Goal: Information Seeking & Learning: Find specific fact

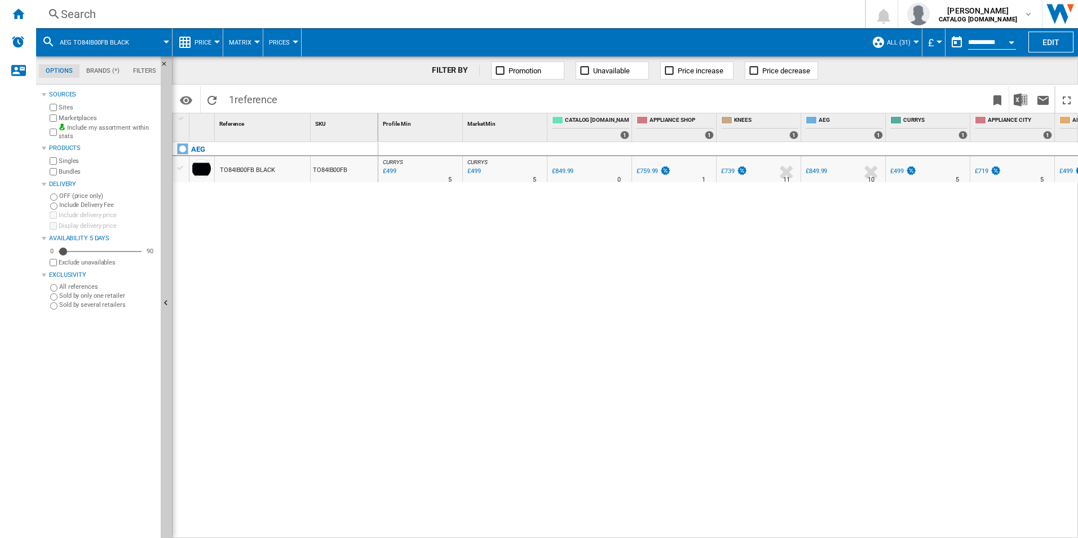
click at [113, 10] on div "Search" at bounding box center [448, 14] width 775 height 16
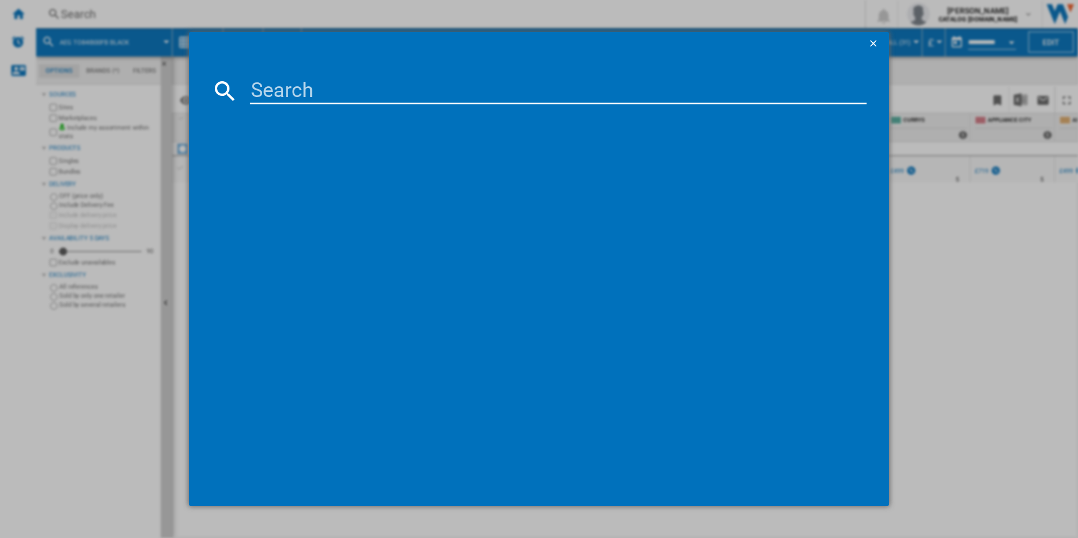
click at [286, 97] on input at bounding box center [558, 90] width 617 height 27
type input "lfr628"
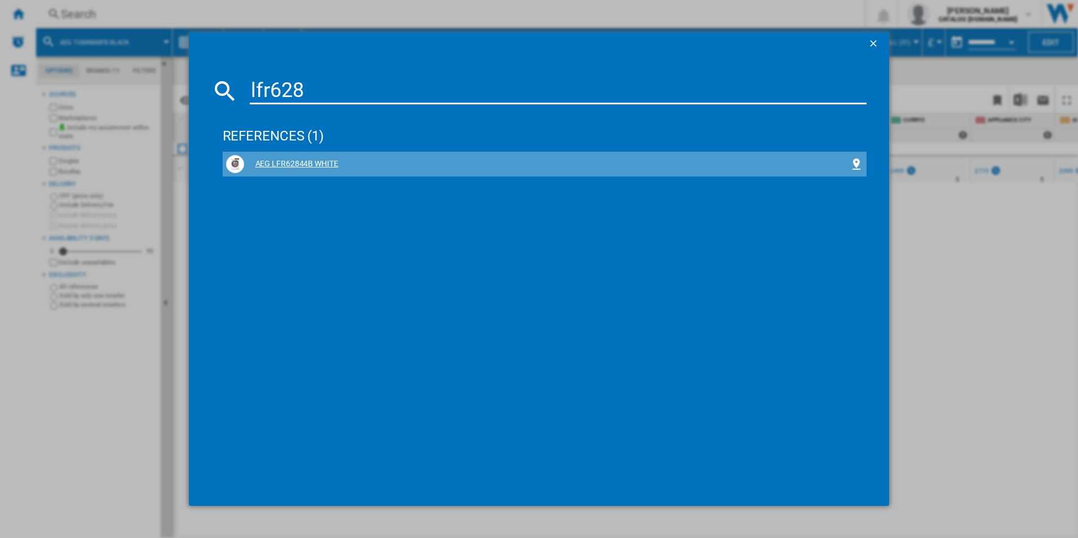
click at [314, 159] on div "AEG LFR62844B WHITE" at bounding box center [547, 163] width 606 height 11
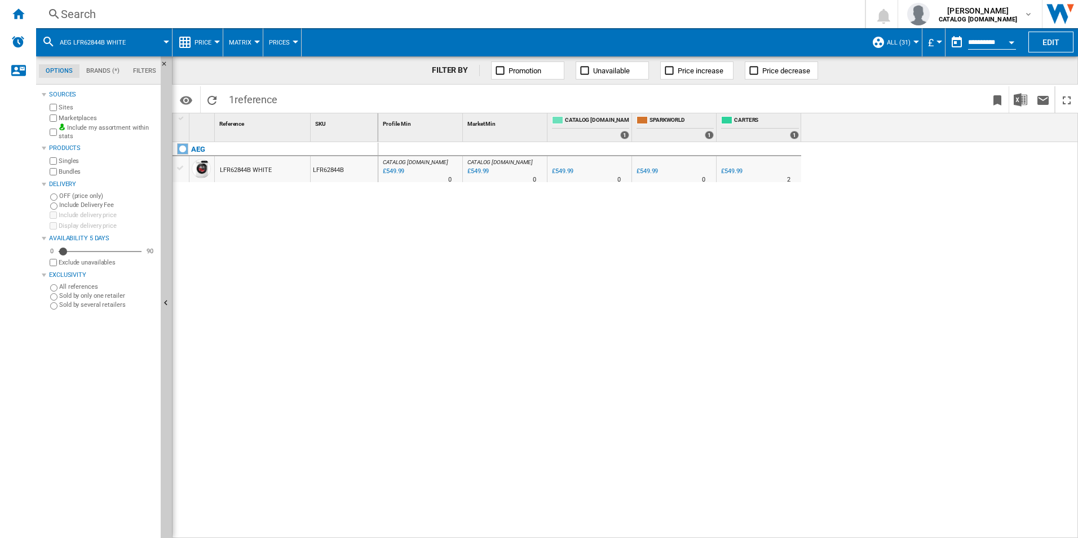
click at [173, 10] on div "Search" at bounding box center [448, 14] width 775 height 16
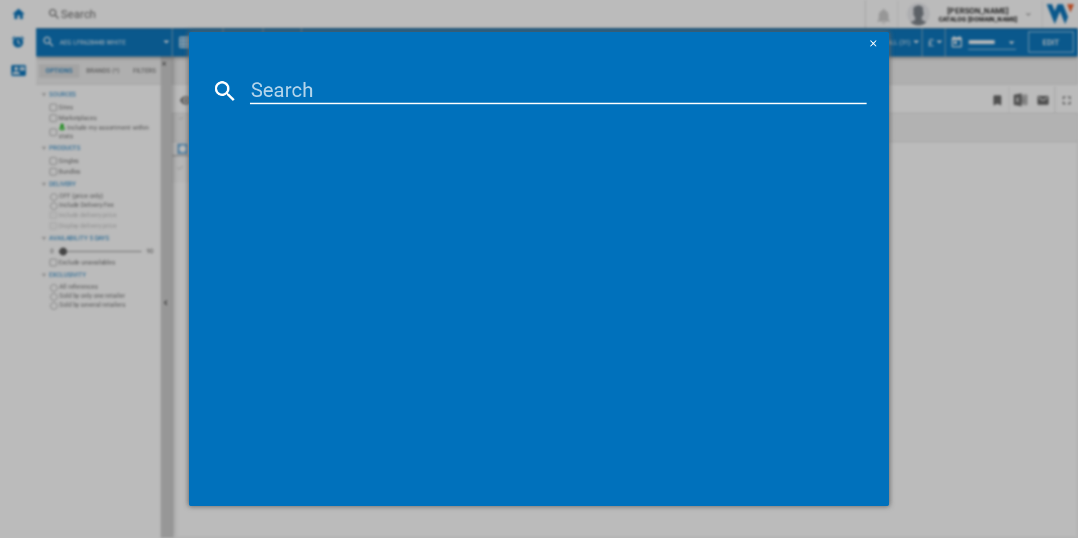
click at [297, 83] on input at bounding box center [558, 90] width 617 height 27
type input "lfr61844b"
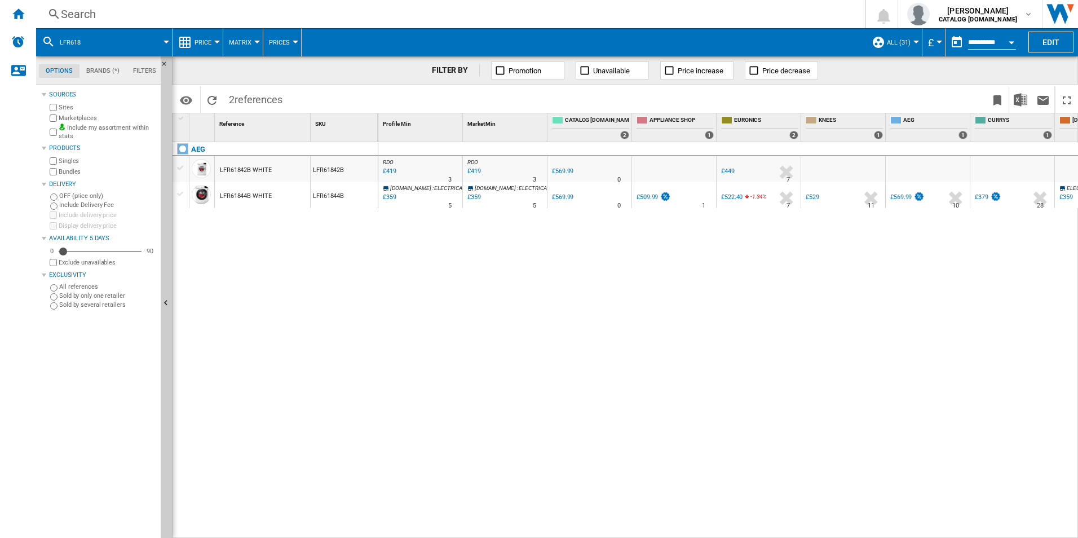
click at [298, 341] on div "AEG LFR61842B WHITE LFR61842B LFR61844B WHITE LFR61844B" at bounding box center [276, 337] width 206 height 390
